Goal: Transaction & Acquisition: Purchase product/service

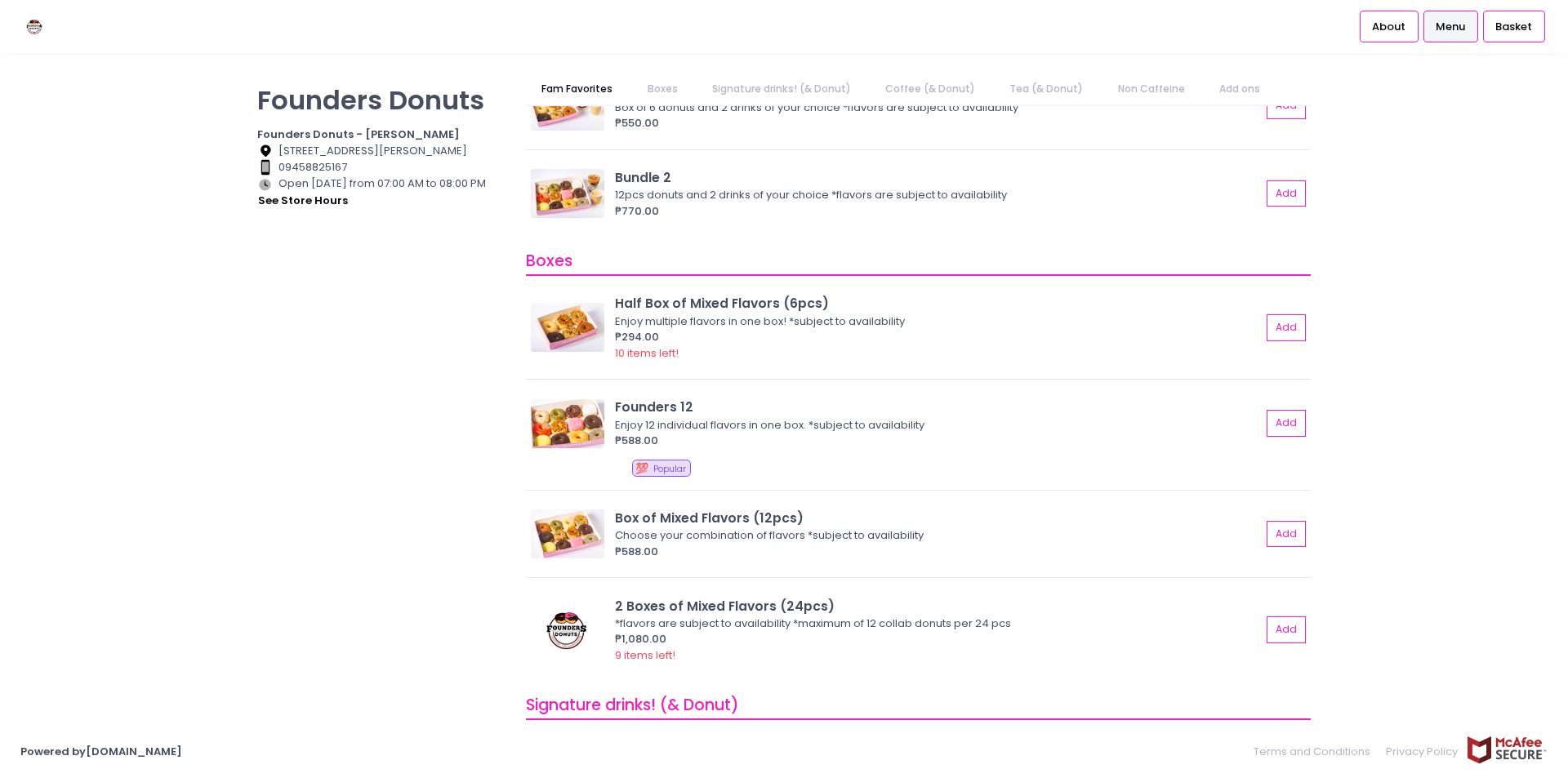
scroll to position [82, 0]
click at [711, 310] on div "Half Box of Mixed Flavors (6pcs)" at bounding box center [937, 304] width 646 height 19
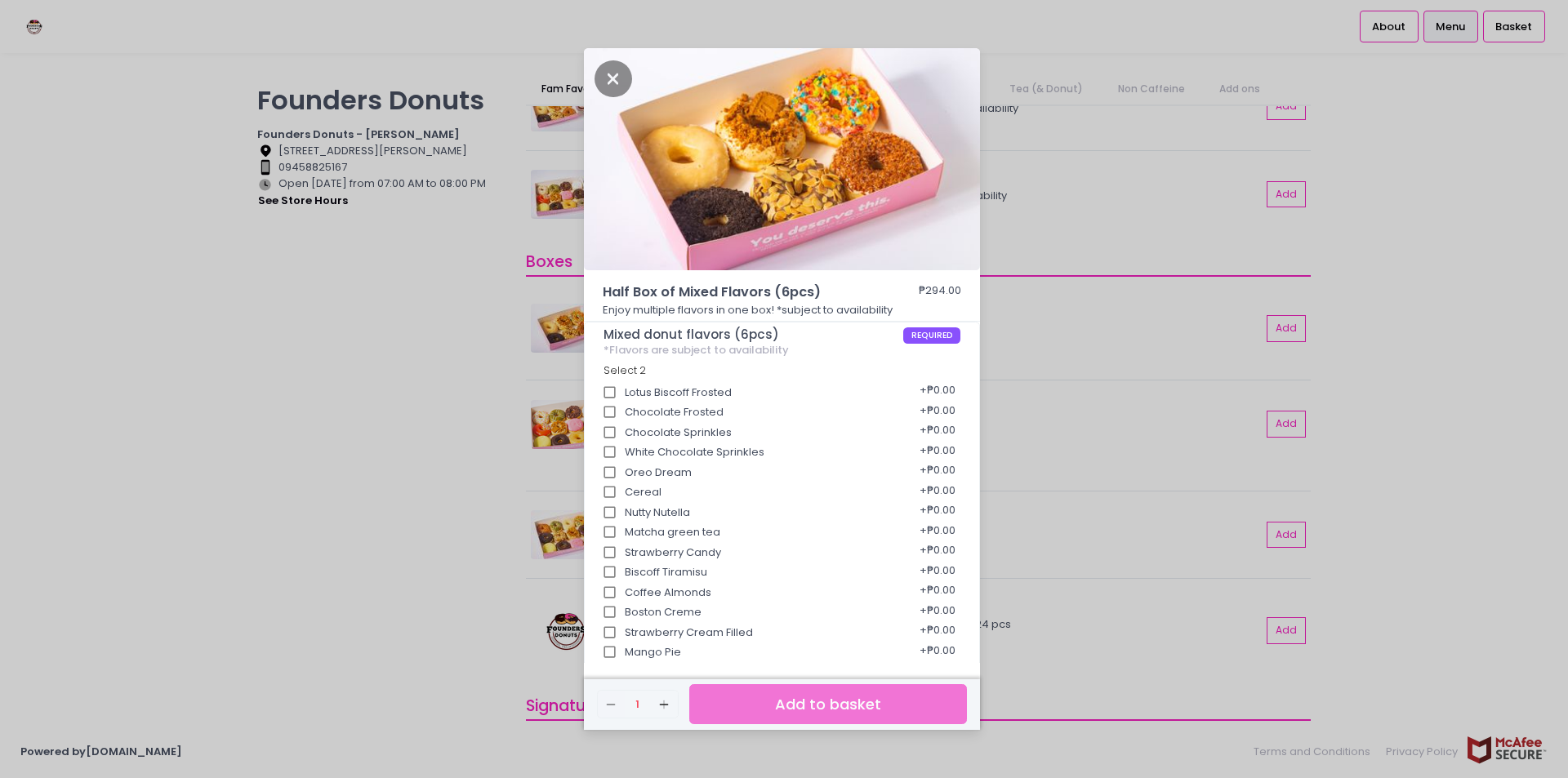
click at [713, 394] on div "Lotus Biscoff Frosted + ₱0.00" at bounding box center [782, 387] width 358 height 20
click at [608, 393] on input "Lotus Biscoff Frosted" at bounding box center [610, 393] width 31 height 31
checkbox input "true"
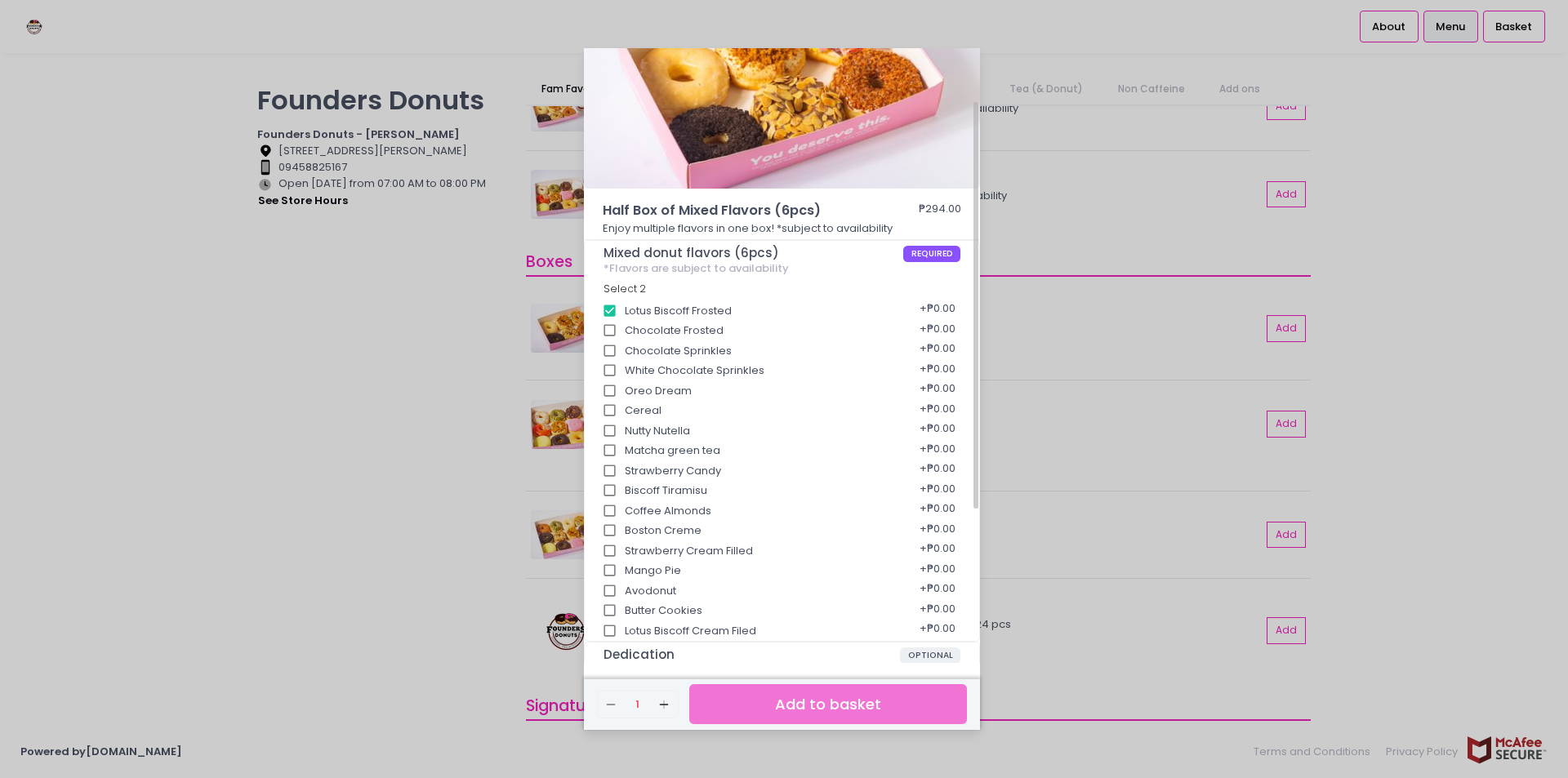
click at [611, 630] on input "Lotus Biscoff Cream Filed" at bounding box center [610, 631] width 31 height 31
checkbox input "true"
click at [616, 426] on input "Nutty Nutella" at bounding box center [610, 431] width 31 height 31
checkbox input "true"
click at [610, 487] on input "Biscoff Tiramisu" at bounding box center [610, 491] width 31 height 31
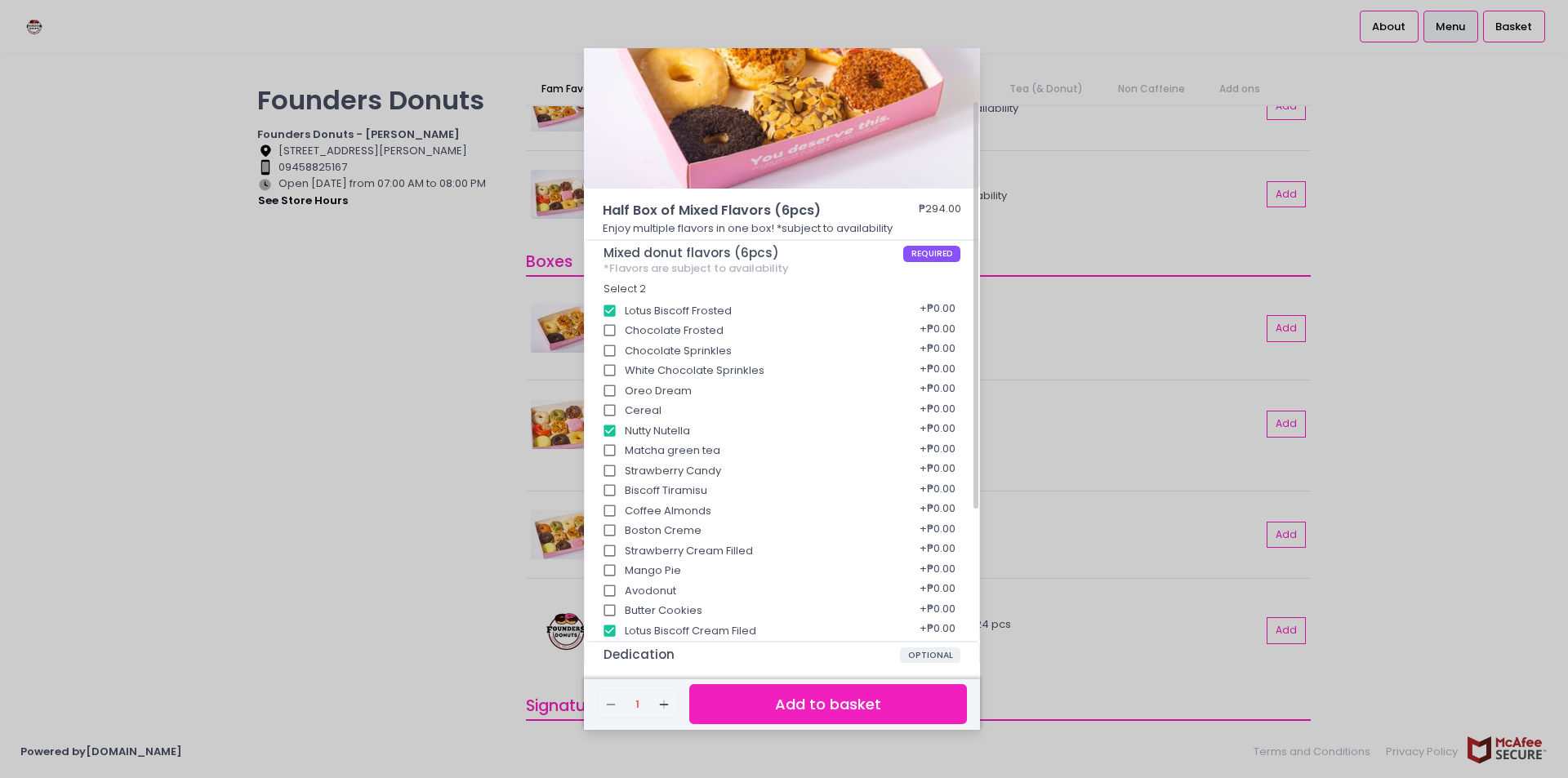
checkbox input "true"
click at [610, 587] on input "Avodonut" at bounding box center [610, 591] width 31 height 31
checkbox input "true"
click at [613, 606] on input "Butter Cookies" at bounding box center [610, 610] width 31 height 31
checkbox input "true"
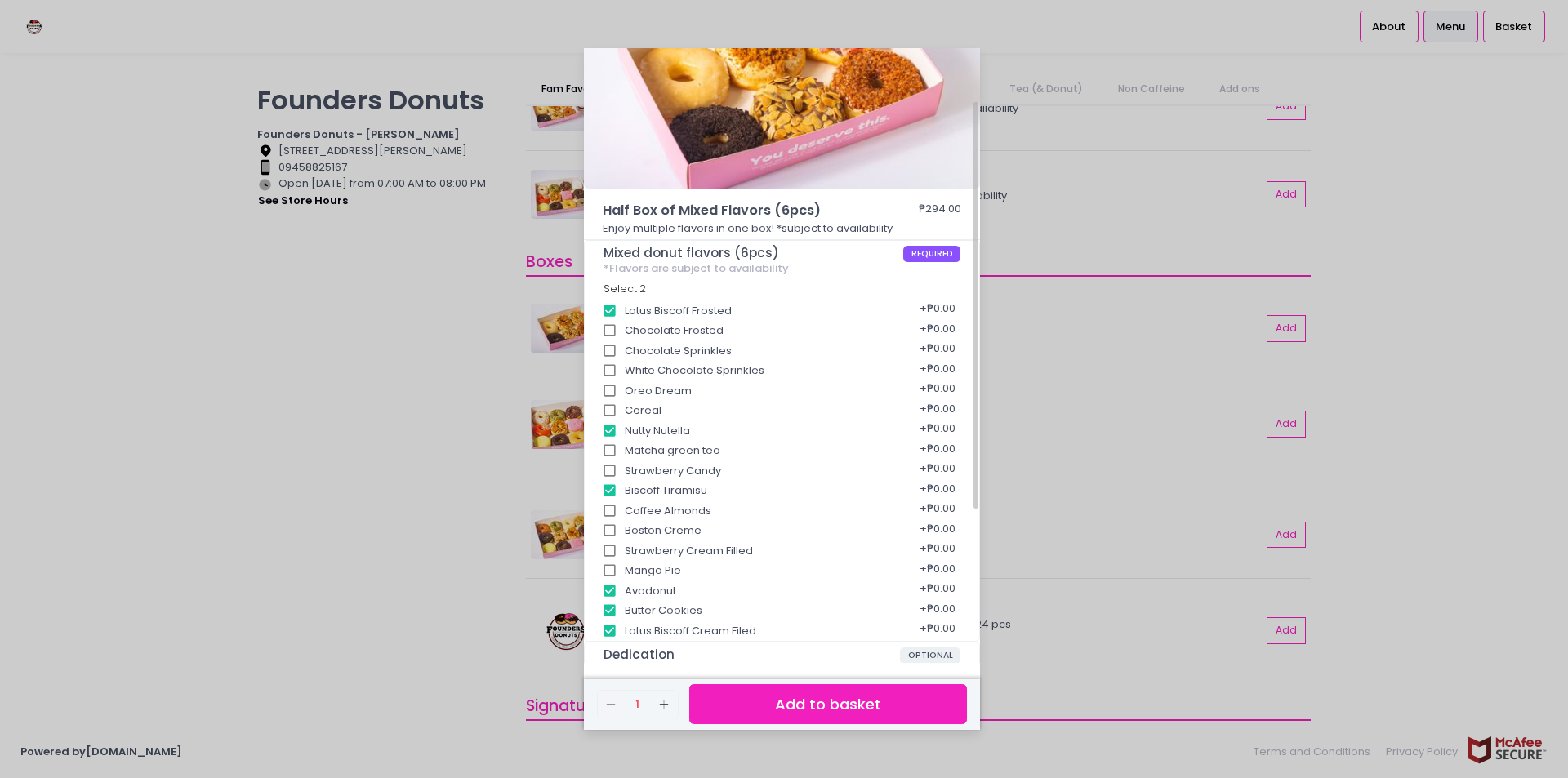
click at [613, 512] on input "Coffee Almonds" at bounding box center [610, 511] width 31 height 31
checkbox input "false"
click at [823, 693] on button "Add to basket" at bounding box center [827, 704] width 277 height 40
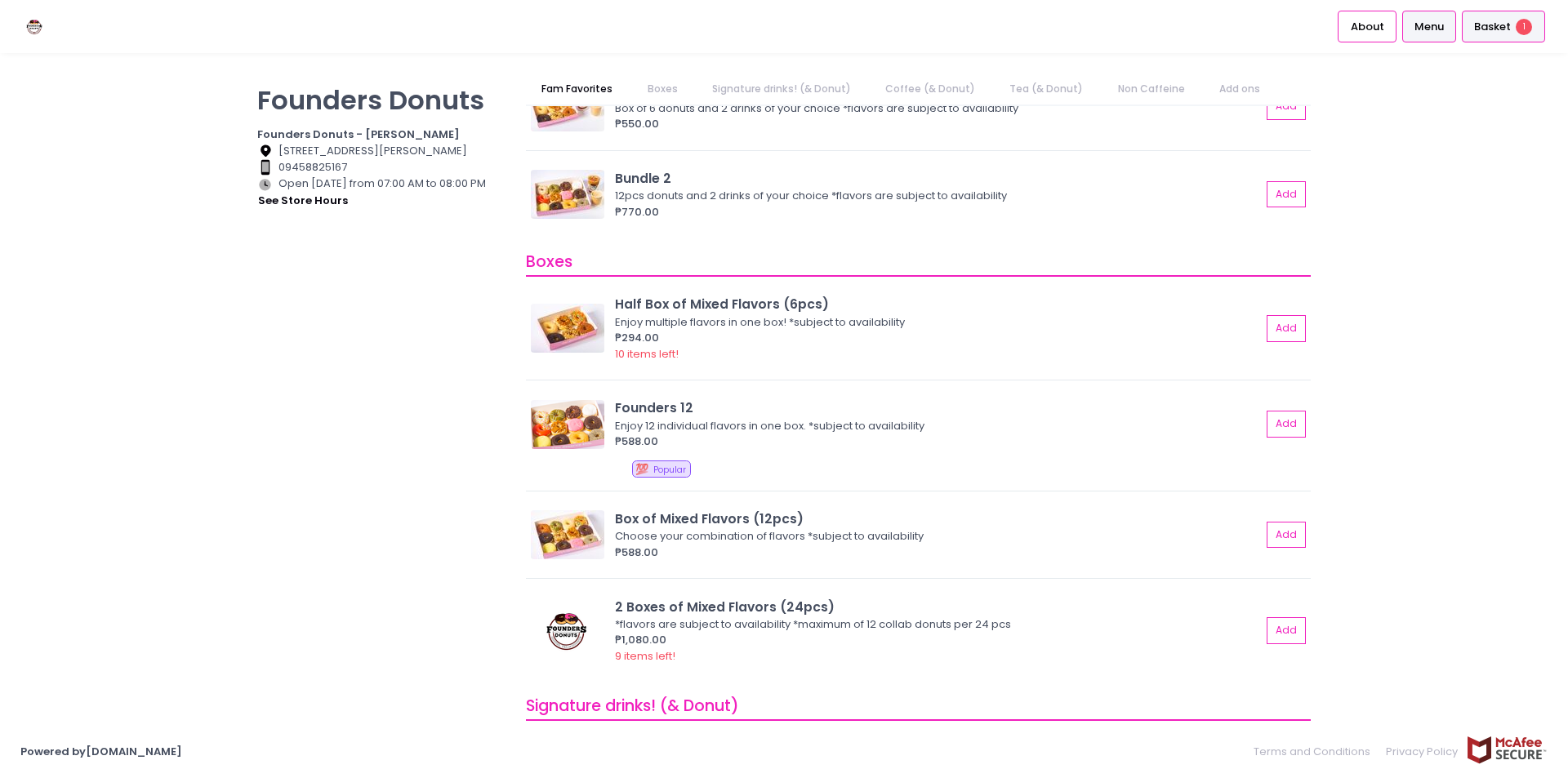
click at [1516, 37] on div "Basket 1" at bounding box center [1503, 26] width 83 height 32
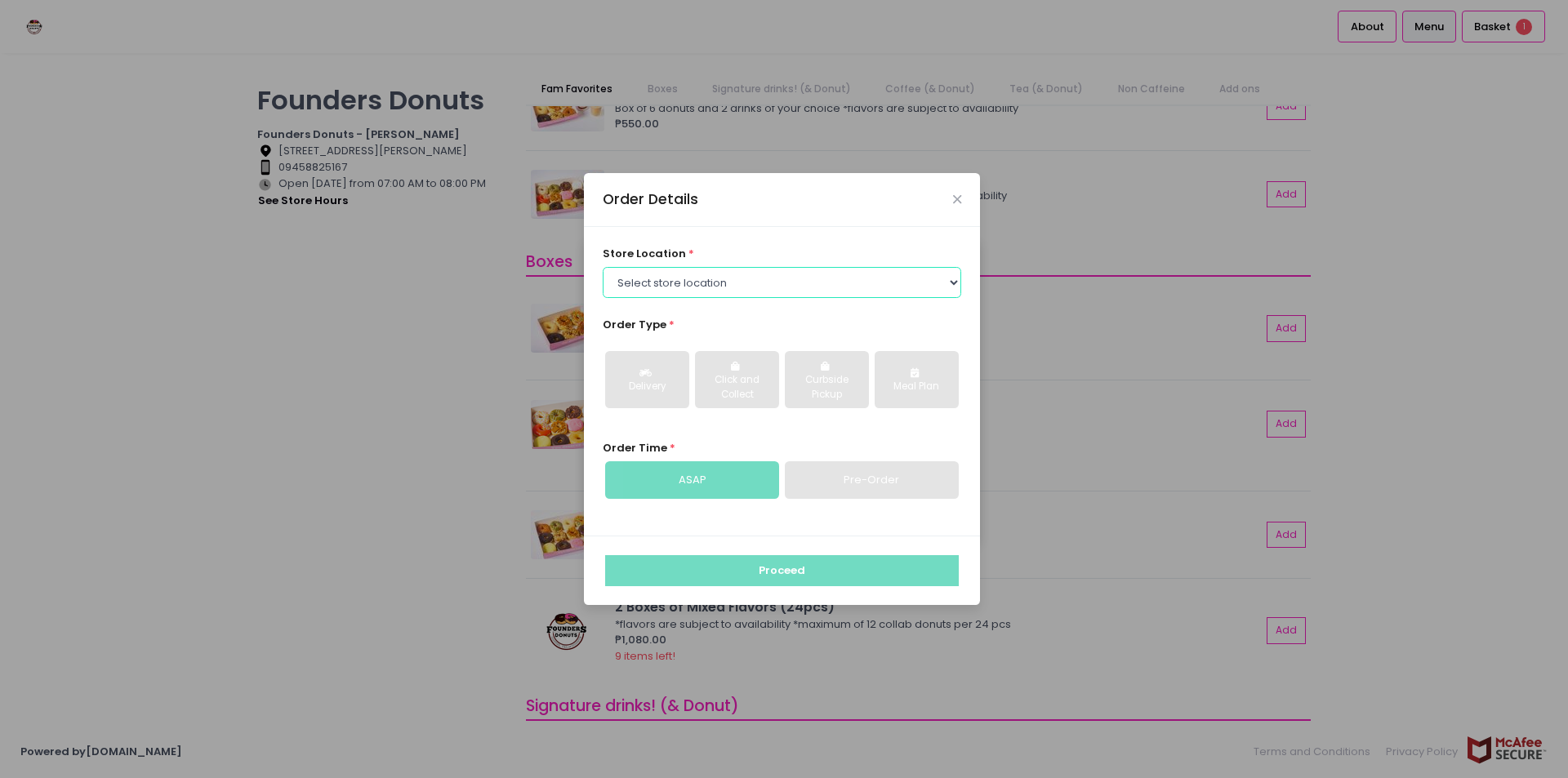
click at [714, 280] on select "Select store location Founders Donuts - [PERSON_NAME] Founders Donuts - [GEOGRA…" at bounding box center [782, 282] width 359 height 31
select select "61a2022e41b39c710272d16a"
click at [602, 267] on select "Select store location Founders Donuts - [PERSON_NAME] Founders Donuts - [GEOGRA…" at bounding box center [782, 282] width 359 height 31
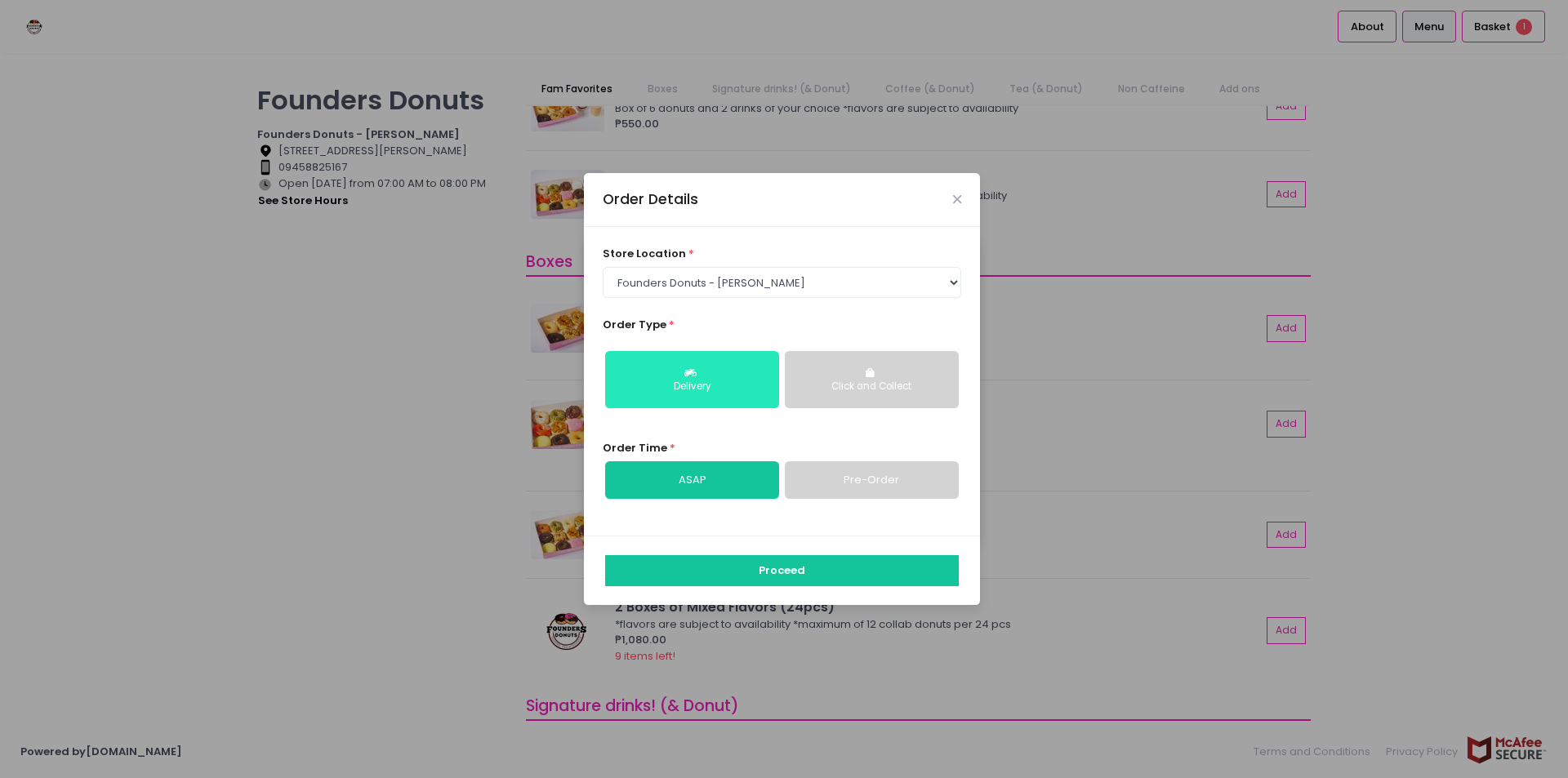
click at [731, 391] on div "Delivery" at bounding box center [692, 387] width 151 height 15
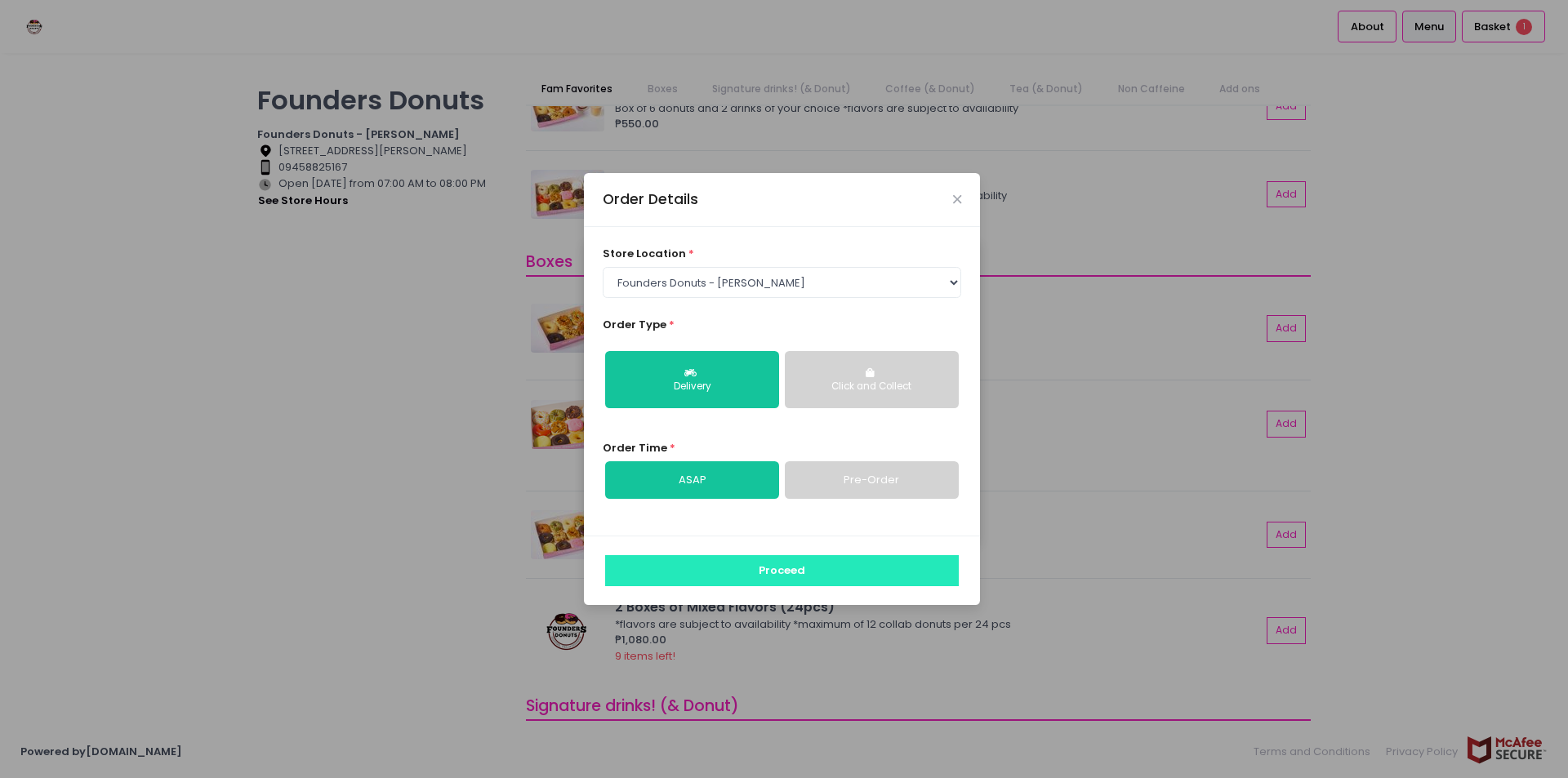
click at [800, 573] on button "Proceed" at bounding box center [782, 571] width 354 height 31
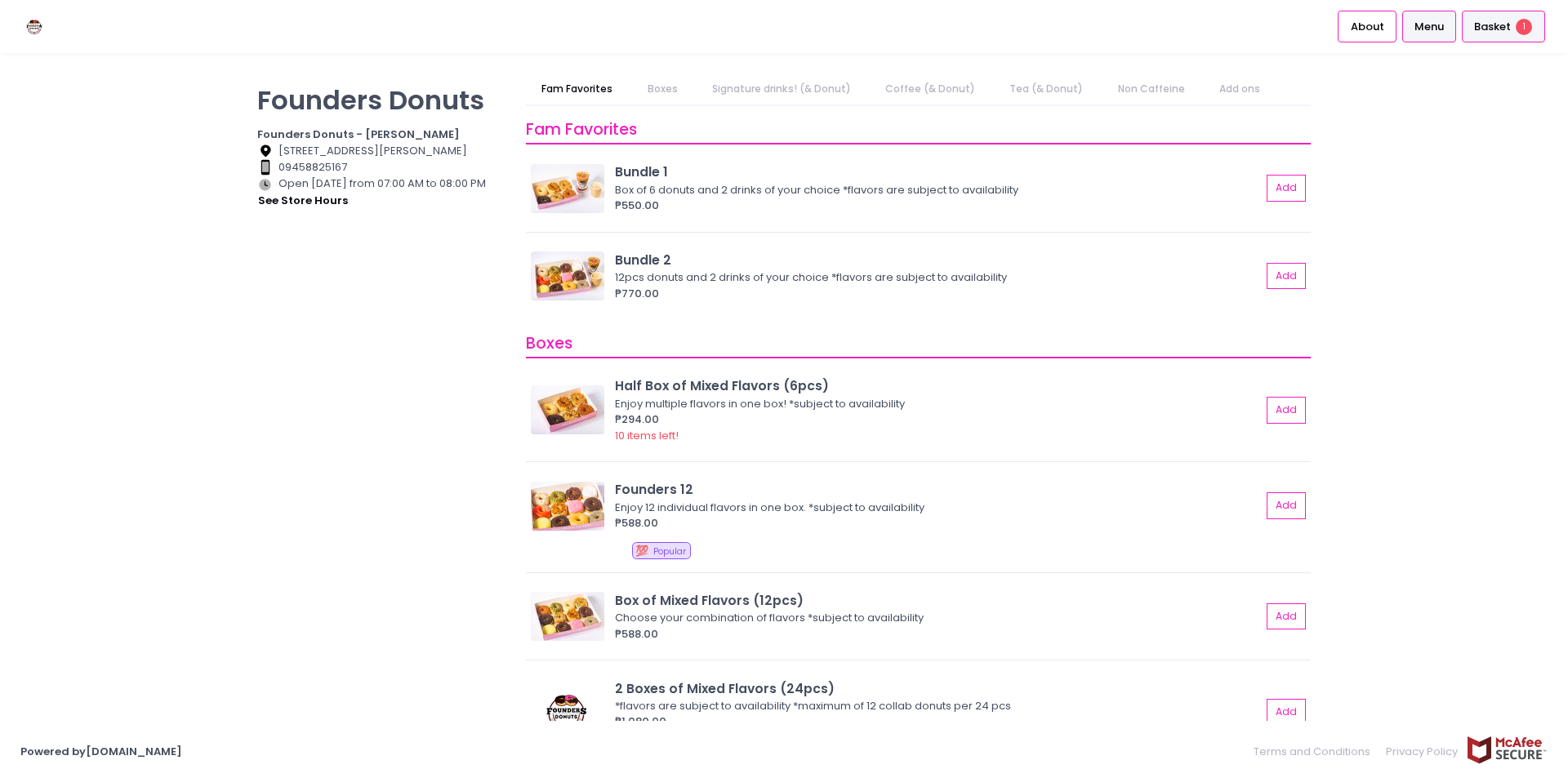
click at [1485, 26] on span "Basket" at bounding box center [1492, 27] width 37 height 16
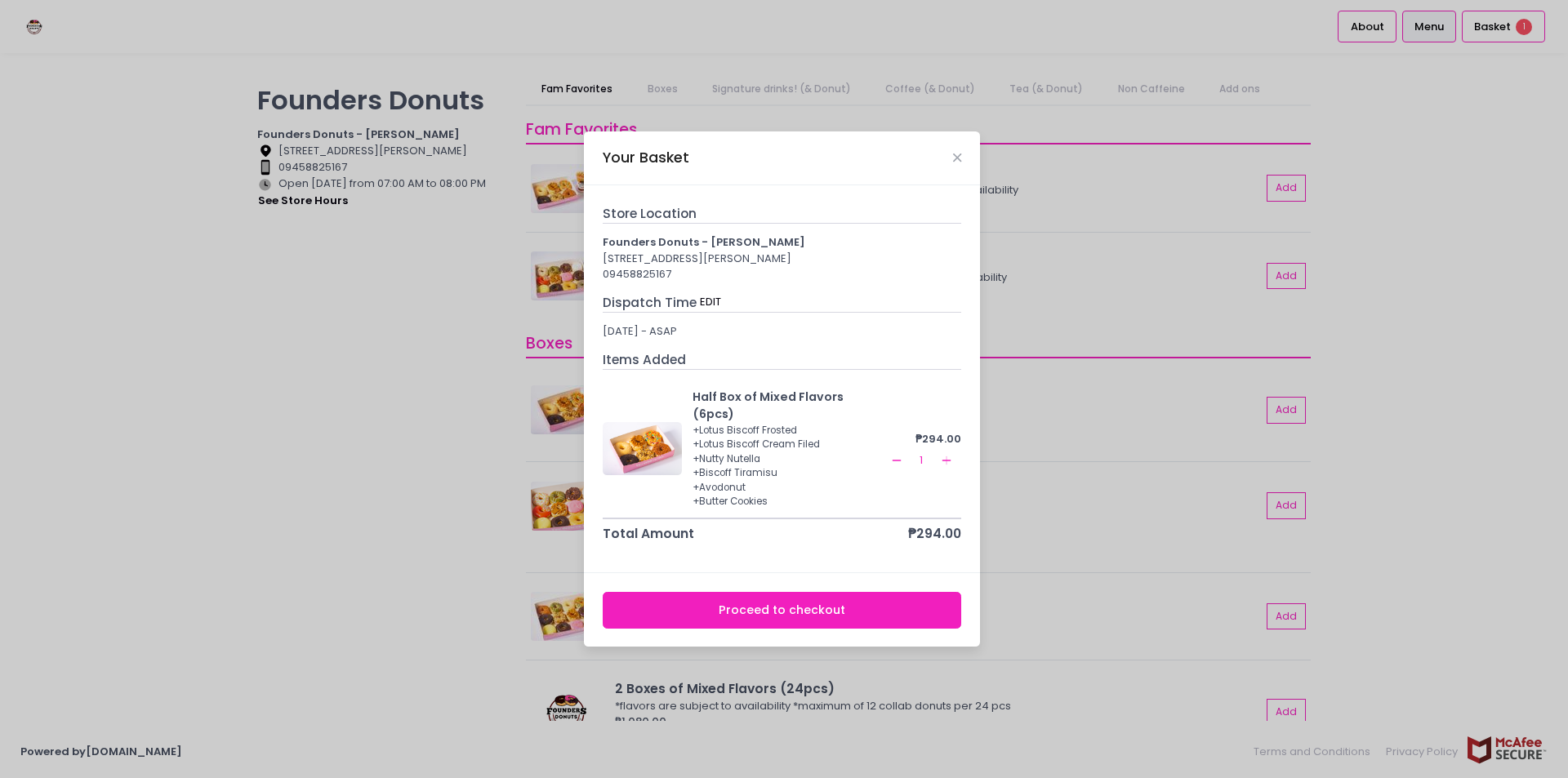
click at [827, 603] on button "Proceed to checkout" at bounding box center [782, 609] width 359 height 37
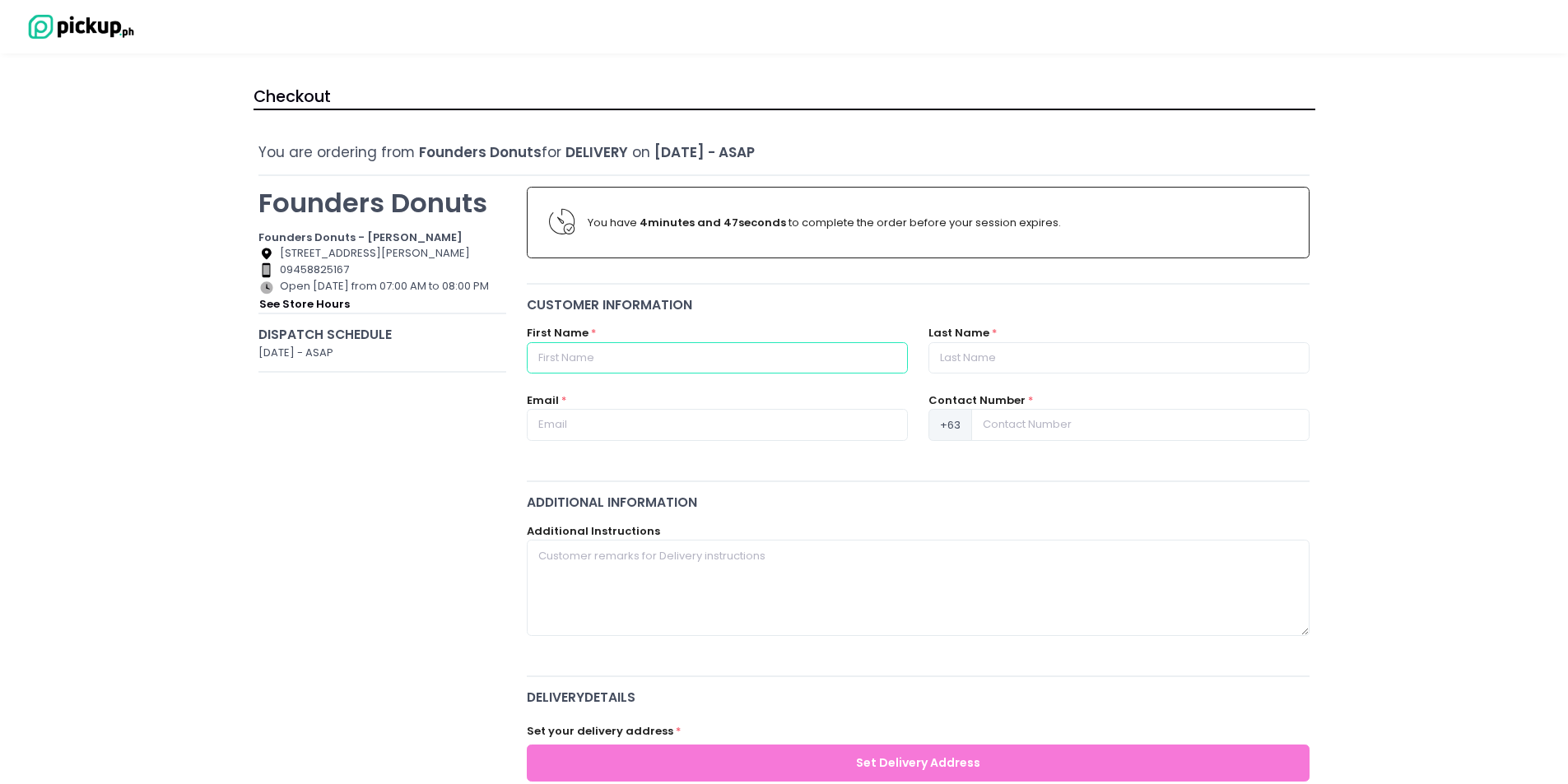
click at [703, 360] on input "text" at bounding box center [718, 358] width 381 height 31
type input "cla"
click at [958, 352] on input "text" at bounding box center [1119, 358] width 381 height 31
type input "[PERSON_NAME]"
click at [1056, 431] on input at bounding box center [1140, 425] width 338 height 31
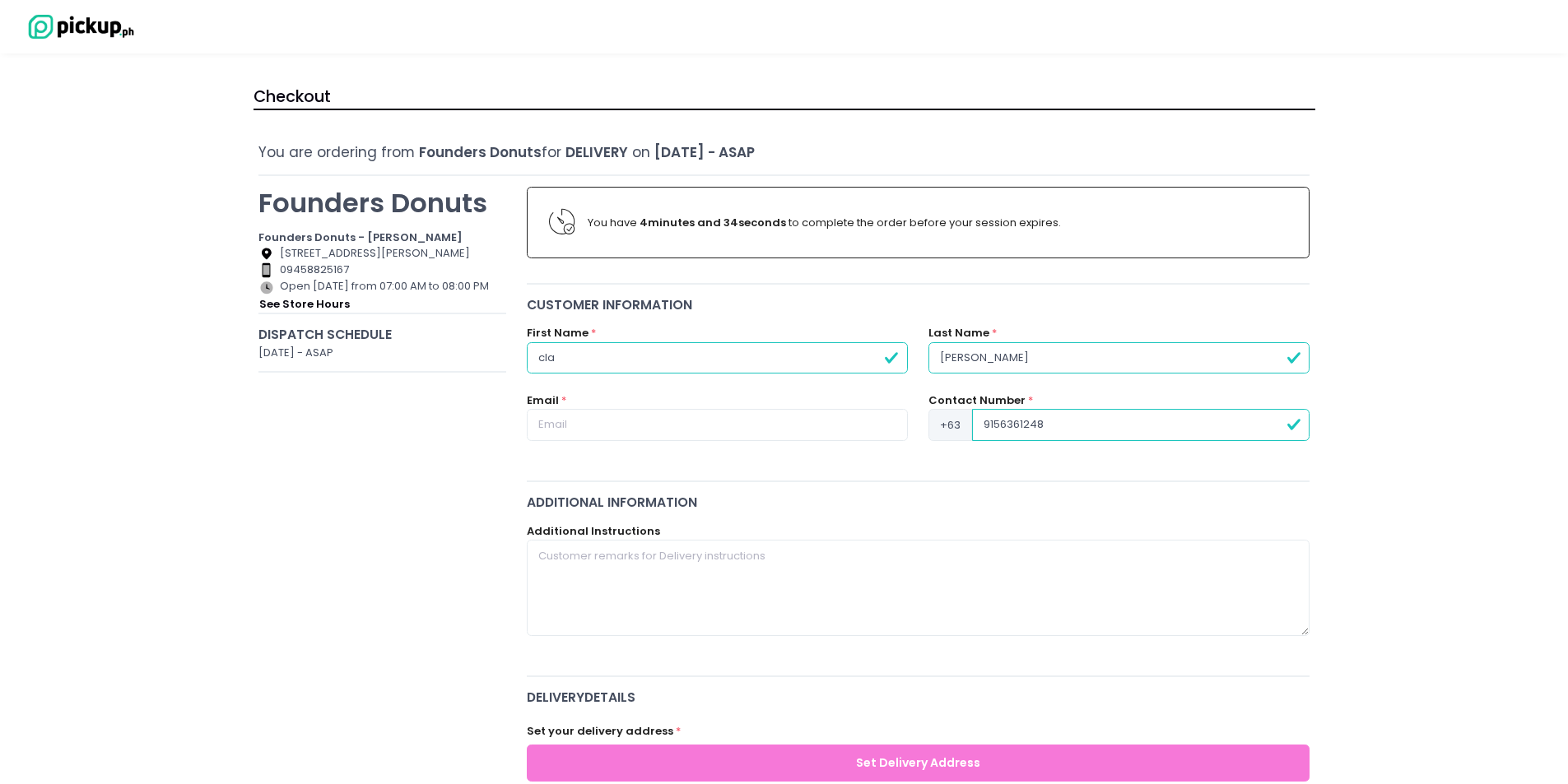
type input "9156361248"
click at [803, 434] on input "text" at bounding box center [718, 425] width 381 height 31
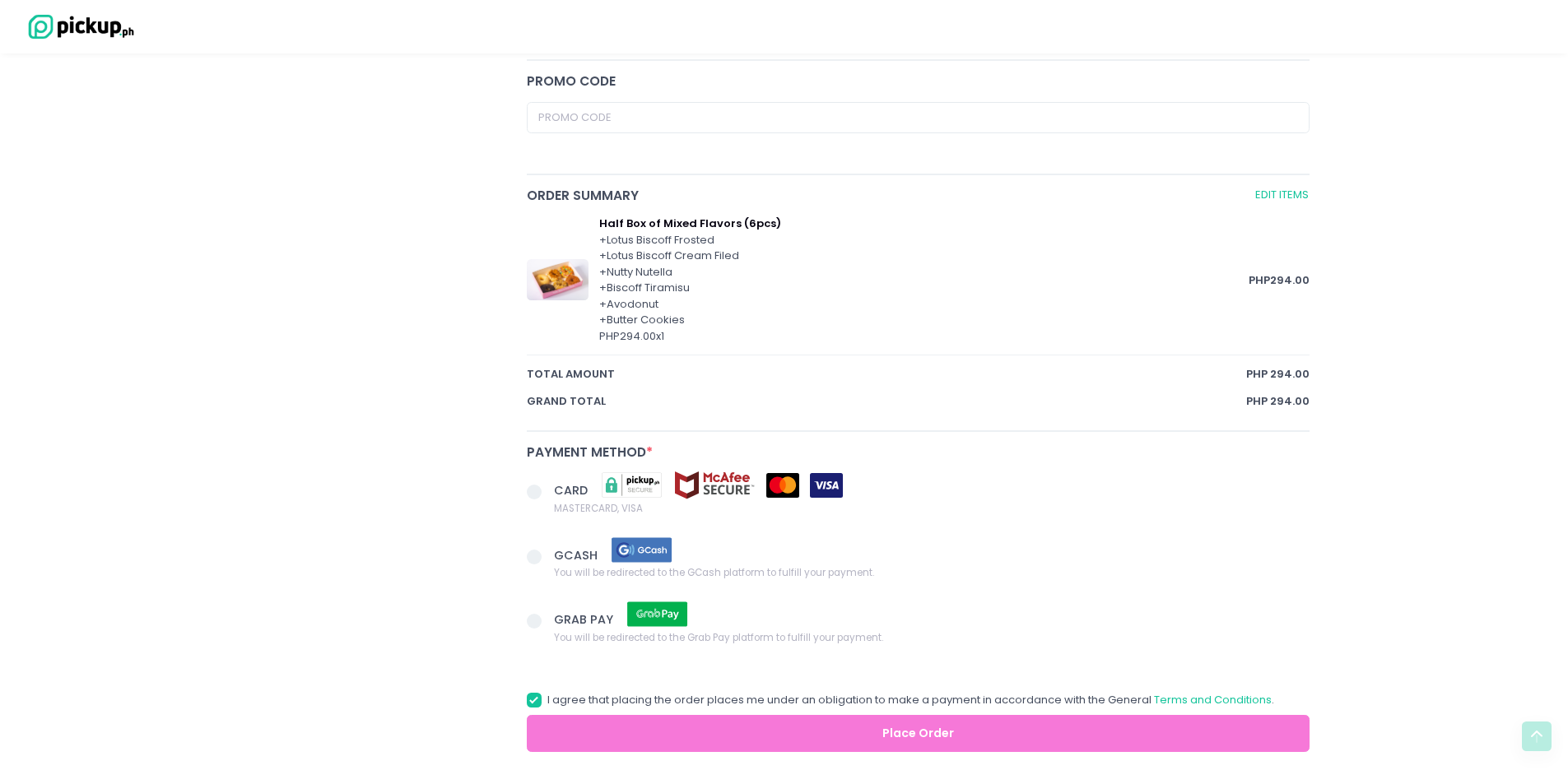
scroll to position [804, 0]
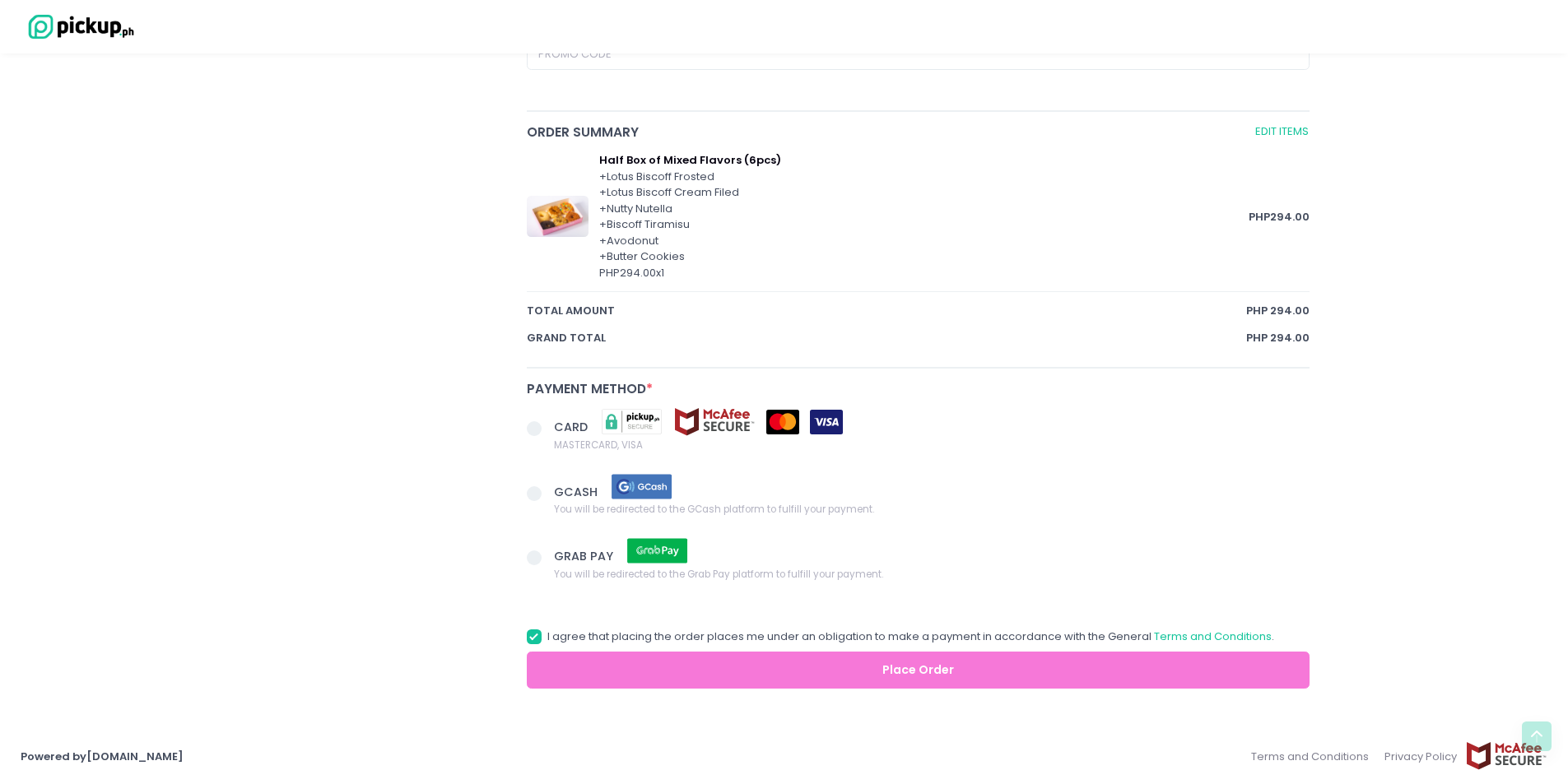
type input "[EMAIL_ADDRESS][DOMAIN_NAME]"
click at [534, 493] on span at bounding box center [534, 494] width 15 height 15
click at [548, 493] on input "GCASH You will be redirected to the GCash platform to fulfill your payment." at bounding box center [553, 491] width 11 height 11
click at [1212, 311] on span "total amount" at bounding box center [887, 311] width 720 height 16
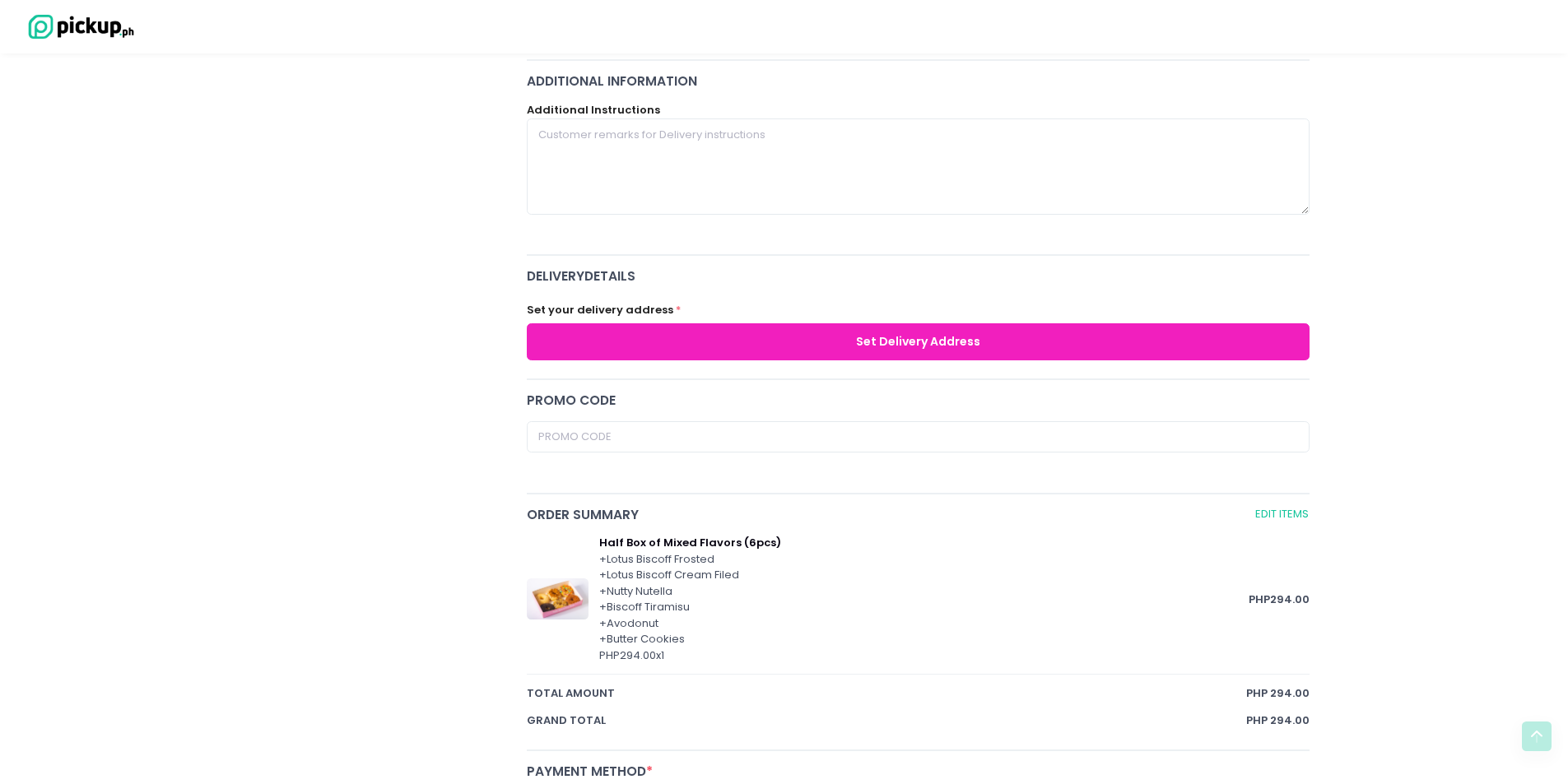
scroll to position [392, 0]
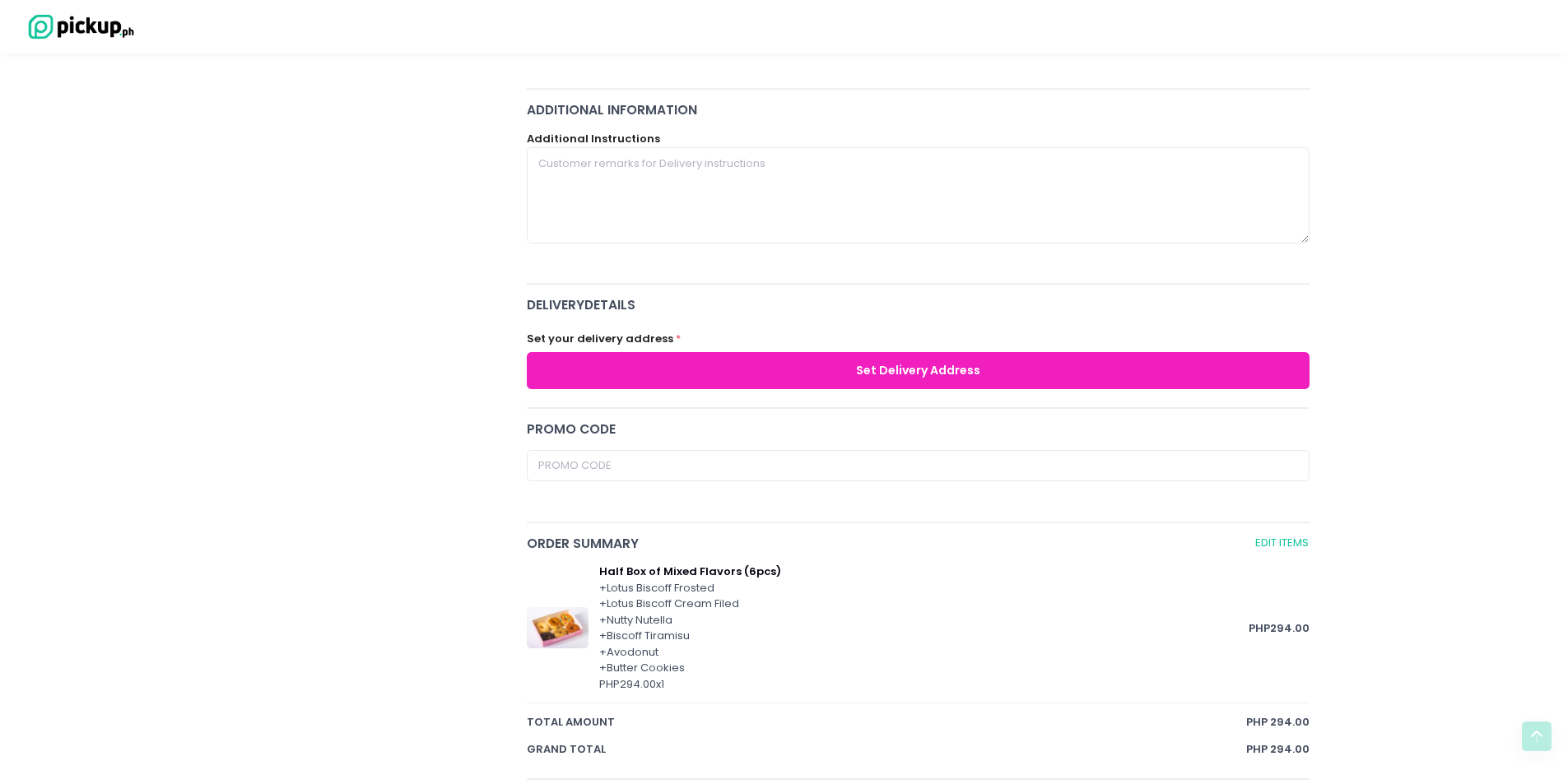
click at [989, 374] on button "Set Delivery Address" at bounding box center [919, 370] width 784 height 37
radio input "true"
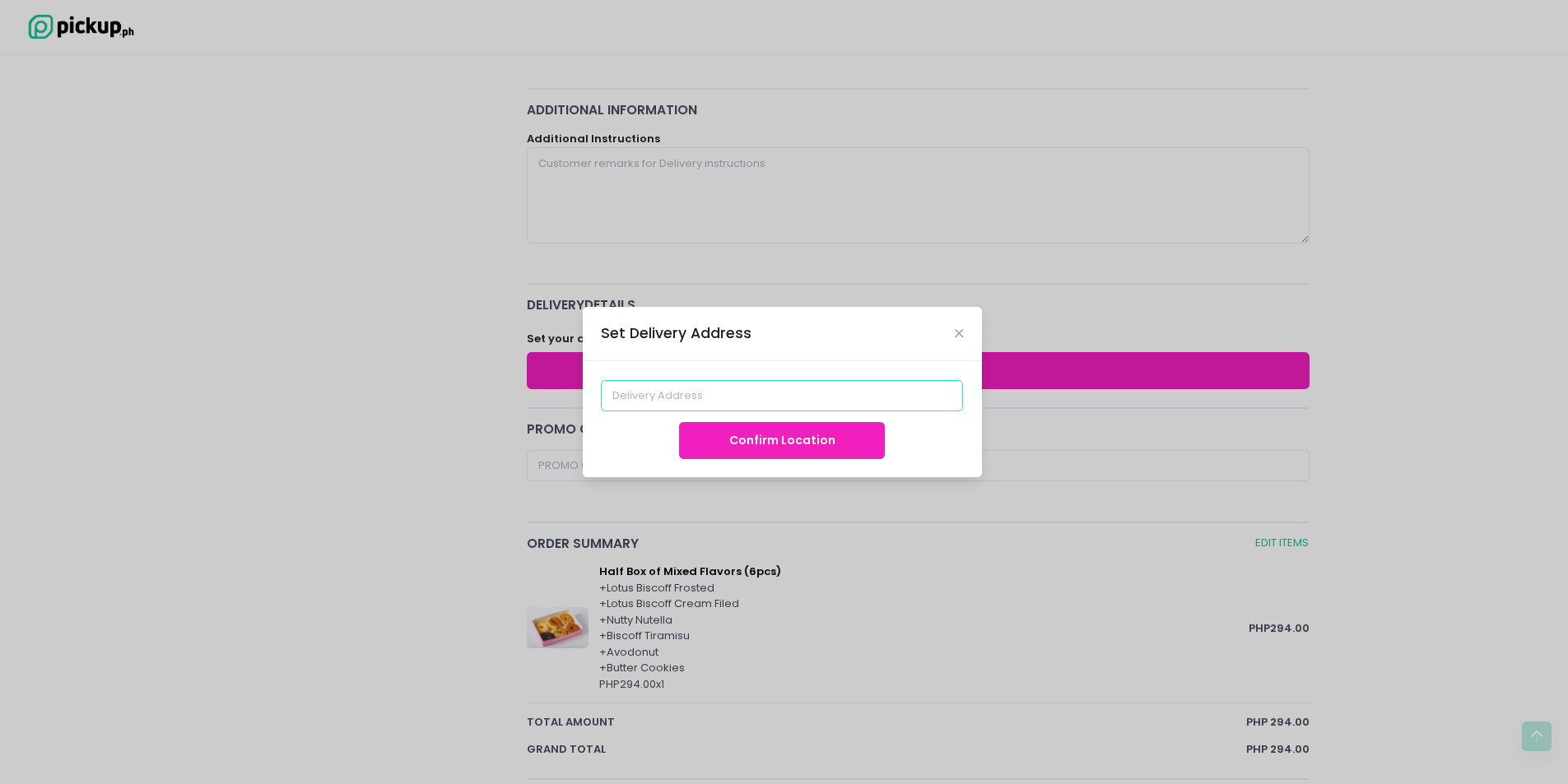
click at [808, 398] on input at bounding box center [781, 396] width 362 height 31
type input "m"
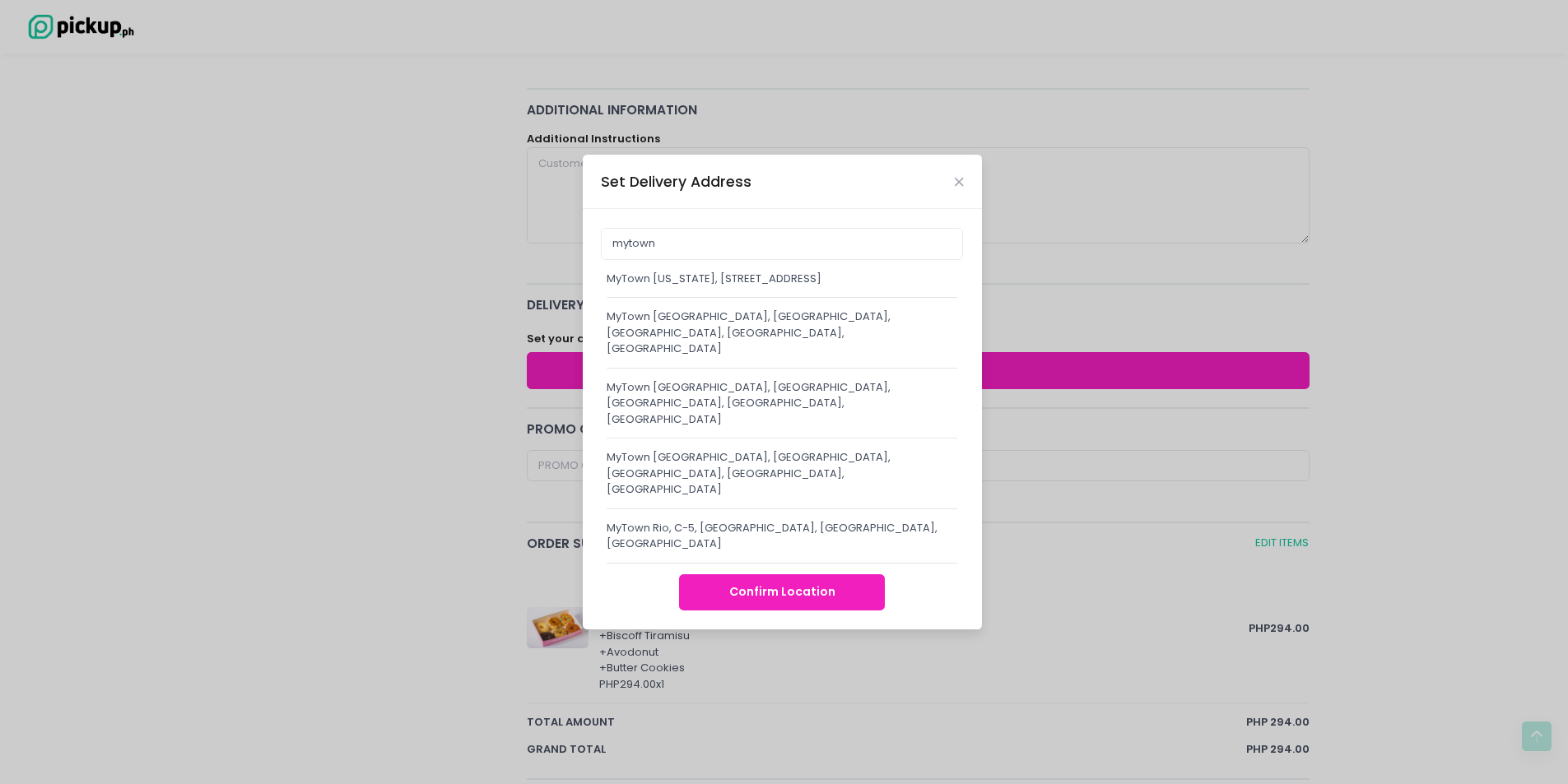
click at [914, 357] on div "MyTown [GEOGRAPHIC_DATA], [GEOGRAPHIC_DATA], [GEOGRAPHIC_DATA], [GEOGRAPHIC_DAT…" at bounding box center [782, 332] width 351 height 49
type input "MyTown [GEOGRAPHIC_DATA], [GEOGRAPHIC_DATA], [GEOGRAPHIC_DATA], [GEOGRAPHIC_DAT…"
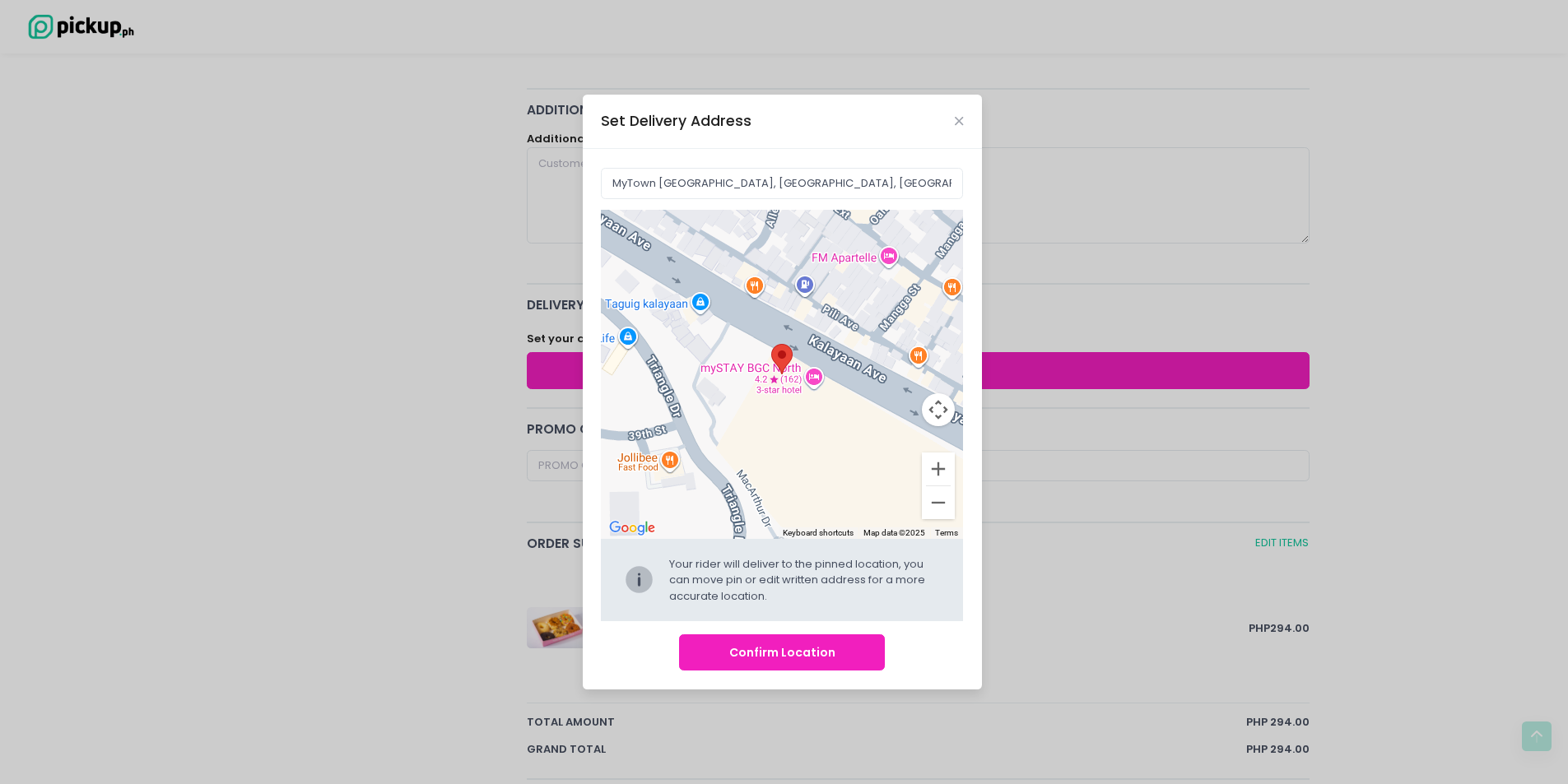
click at [810, 660] on button "Confirm Location" at bounding box center [781, 652] width 205 height 37
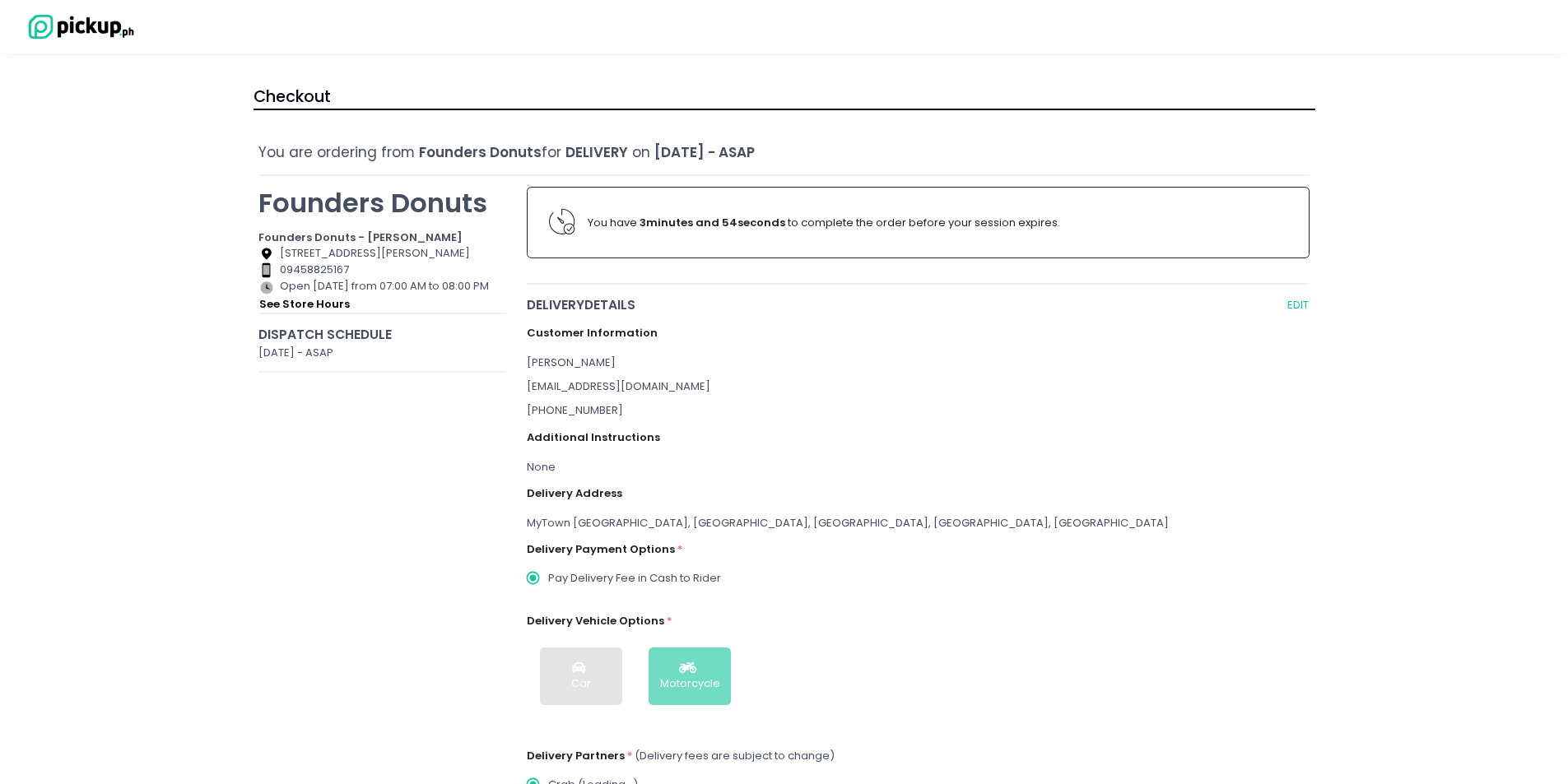
radio input "true"
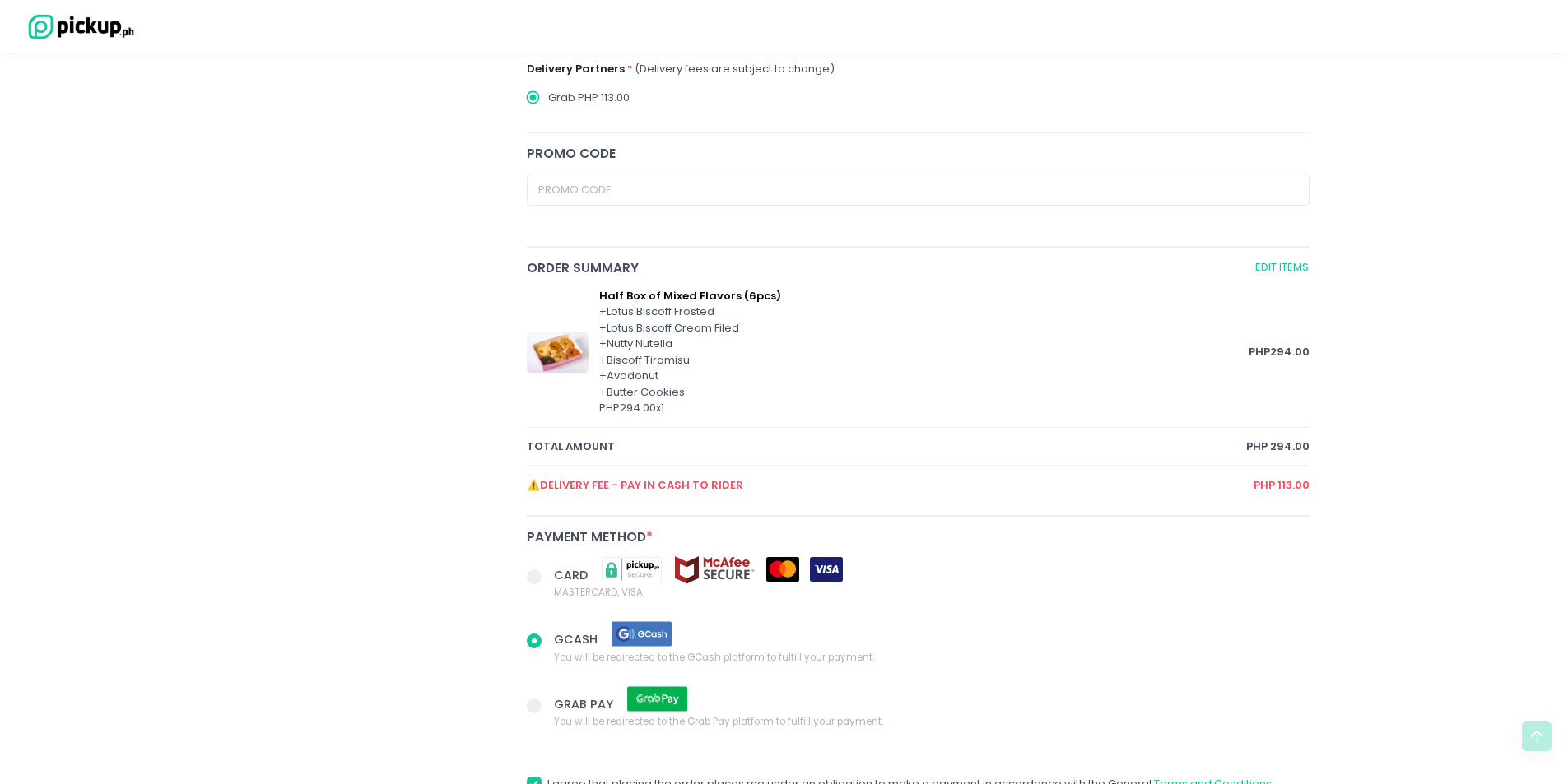
scroll to position [658, 0]
